Goal: Find contact information: Find contact information

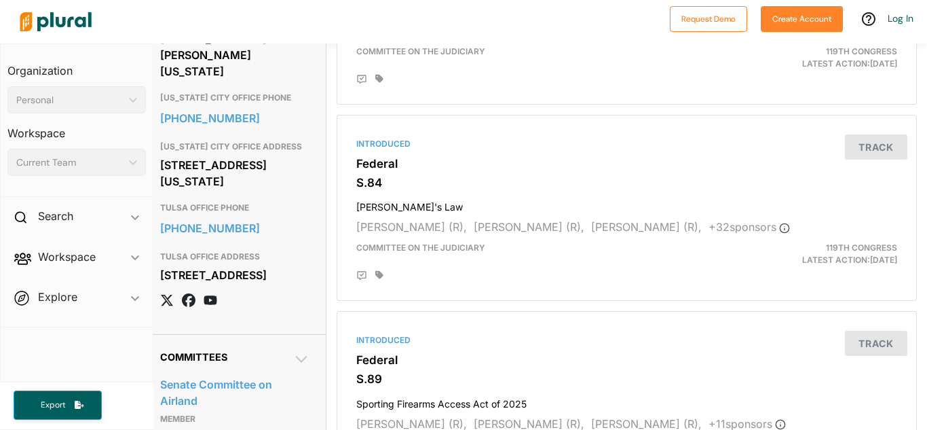
scroll to position [828, 0]
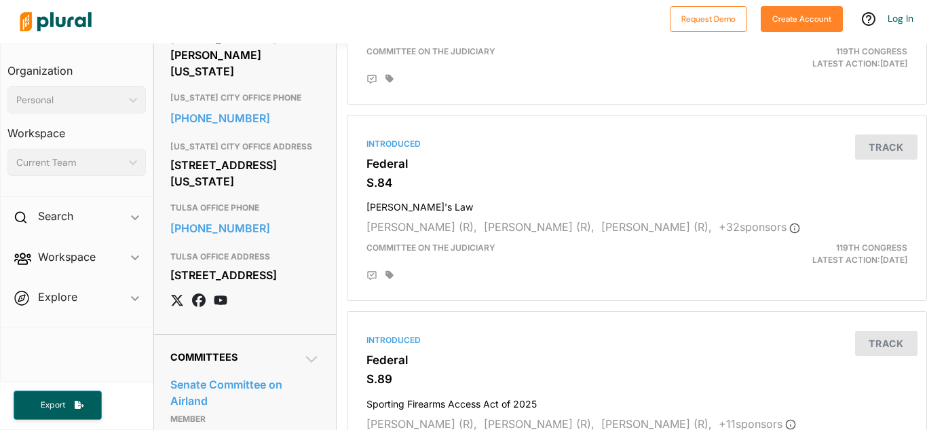
drag, startPoint x: 308, startPoint y: 216, endPoint x: 155, endPoint y: 200, distance: 154.3
copy div "[STREET_ADDRESS][US_STATE]"
drag, startPoint x: 283, startPoint y: 327, endPoint x: 174, endPoint y: 314, distance: 110.0
click at [174, 285] on div "[STREET_ADDRESS]" at bounding box center [244, 275] width 149 height 20
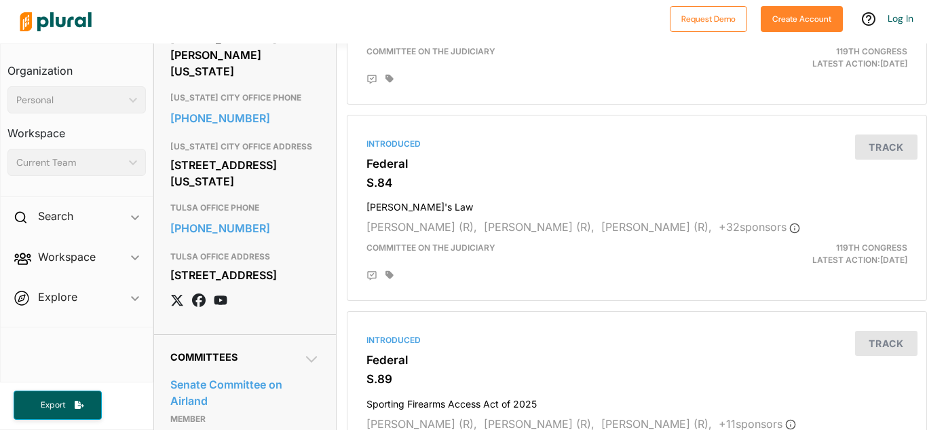
click at [272, 285] on div "[STREET_ADDRESS]" at bounding box center [244, 275] width 149 height 20
drag, startPoint x: 272, startPoint y: 332, endPoint x: 160, endPoint y: 317, distance: 112.3
click at [298, 285] on div "[STREET_ADDRESS]" at bounding box center [244, 275] width 149 height 20
drag, startPoint x: 264, startPoint y: 327, endPoint x: 160, endPoint y: 328, distance: 103.9
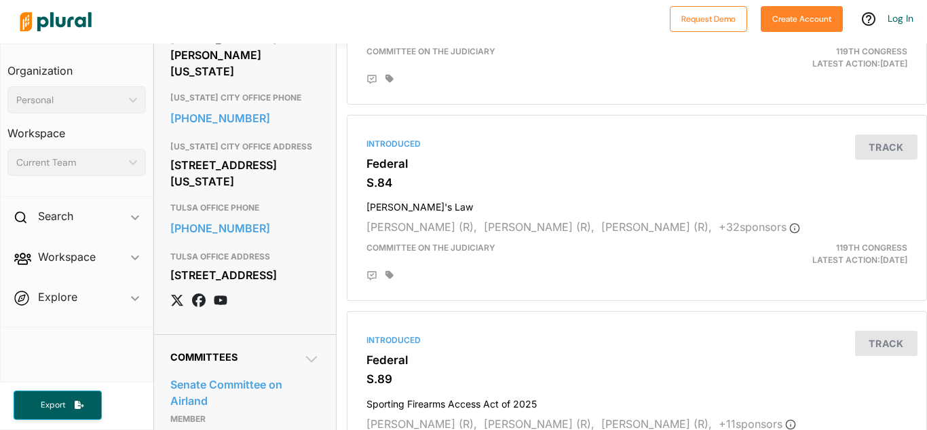
copy div "[GEOGRAPHIC_DATA], [GEOGRAPHIC_DATA] 74119"
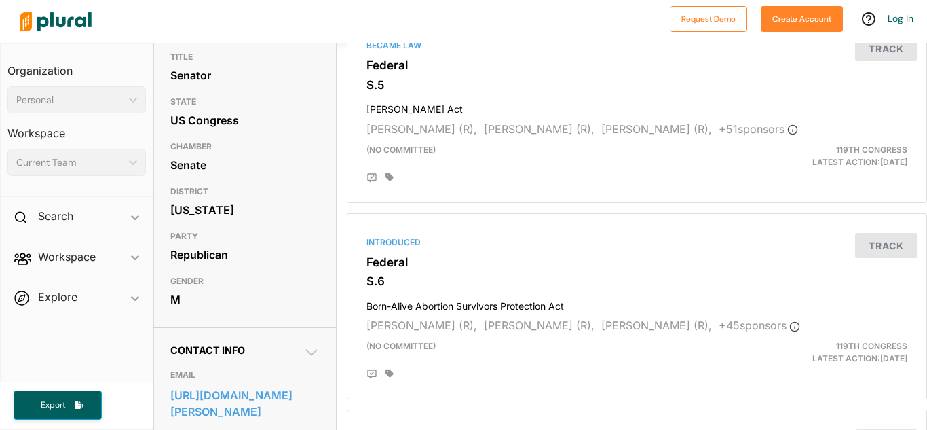
scroll to position [0, 0]
